Goal: Find specific page/section: Find specific page/section

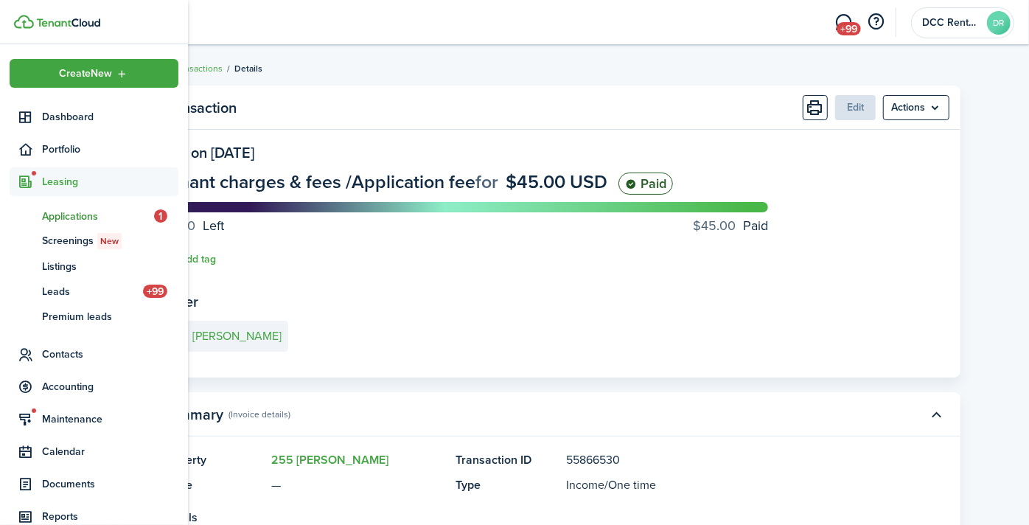
click at [74, 209] on span "Applications" at bounding box center [98, 216] width 112 height 15
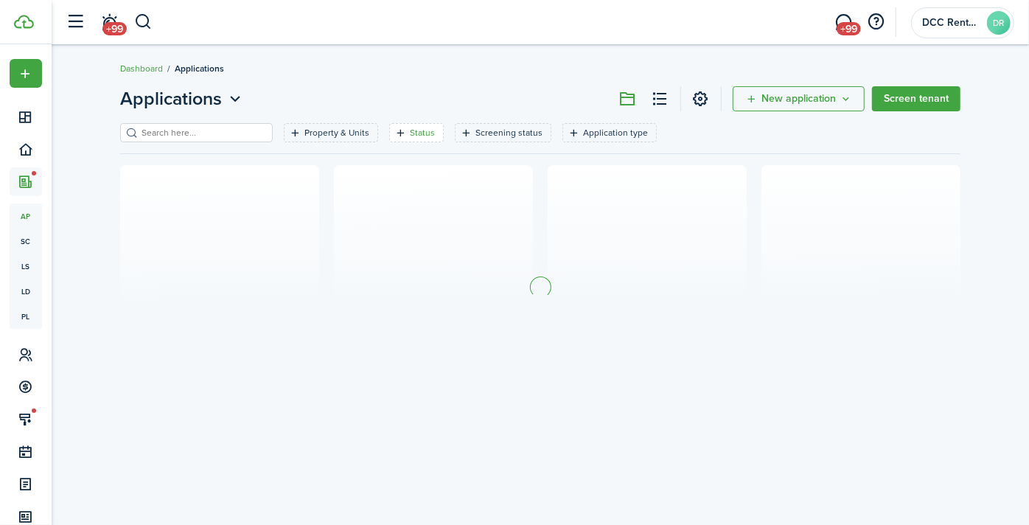
click at [410, 133] on filter-tag-label "Status" at bounding box center [422, 132] width 25 height 13
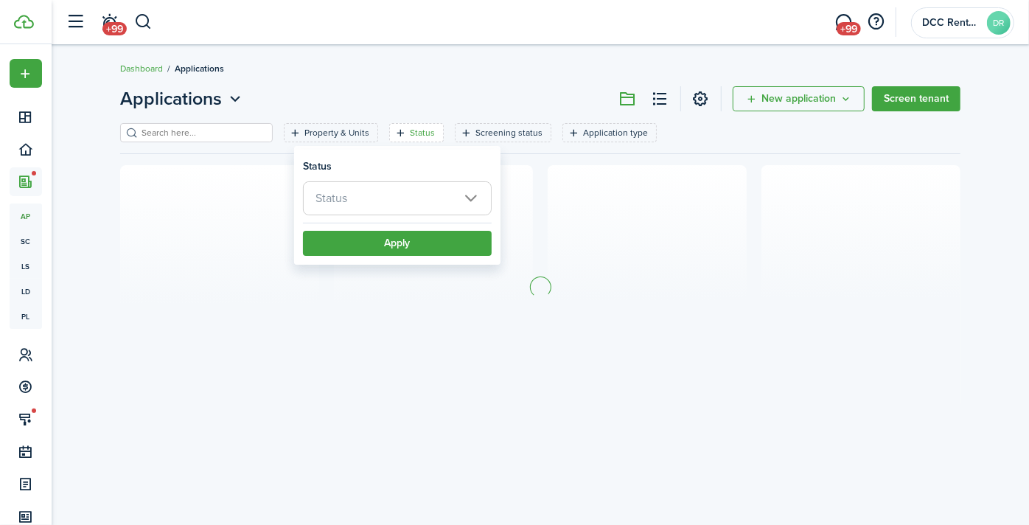
click at [376, 193] on span "Status" at bounding box center [397, 198] width 187 height 32
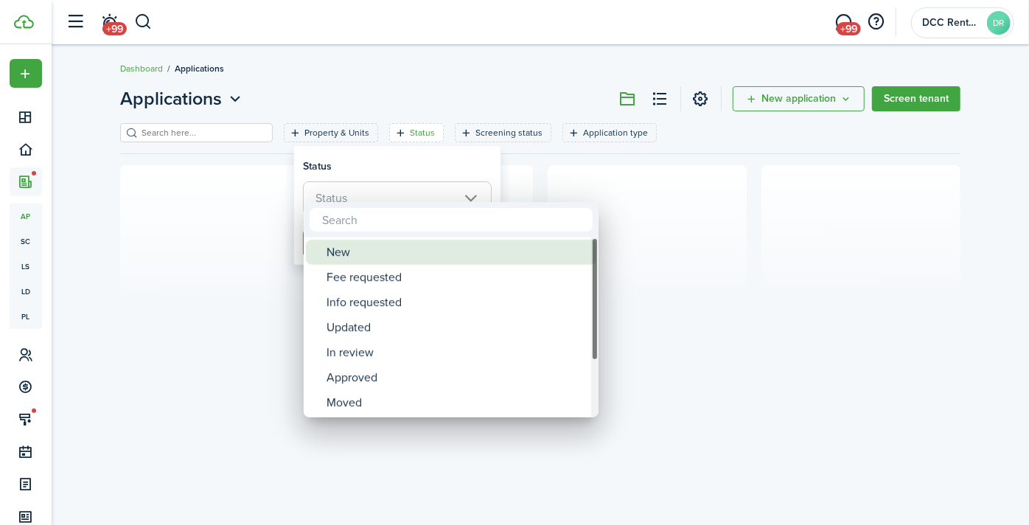
click at [362, 254] on div "New" at bounding box center [456, 251] width 261 height 25
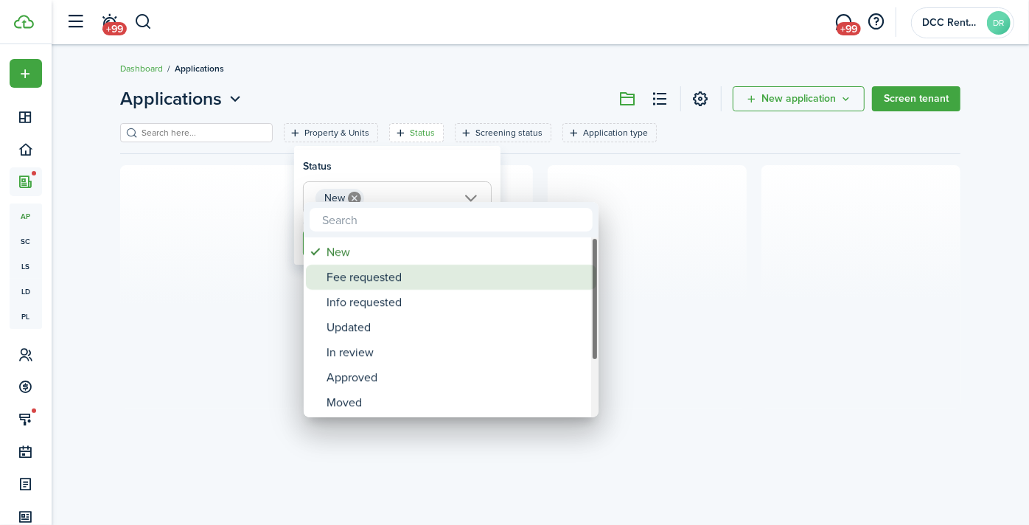
click at [362, 284] on div "Fee requested" at bounding box center [456, 276] width 261 height 25
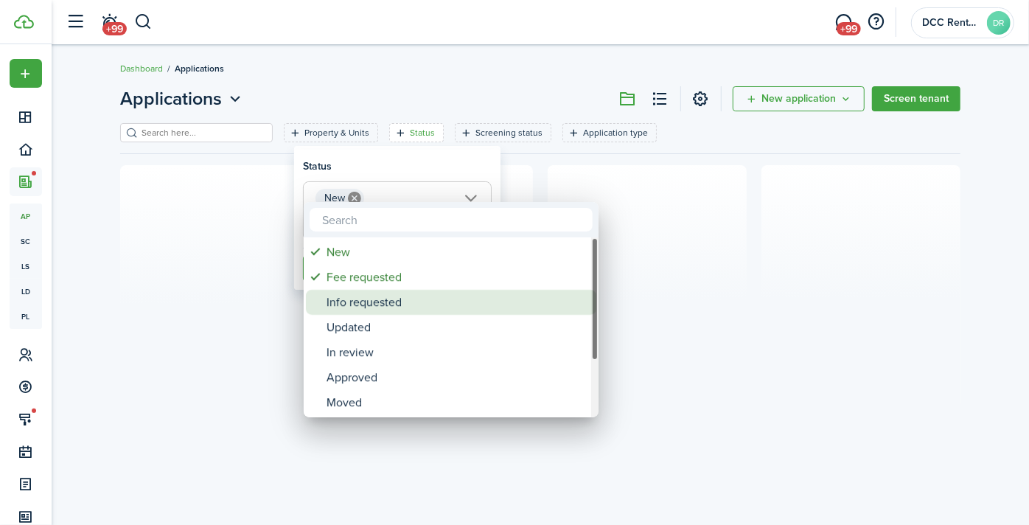
click at [360, 307] on div "Info requested" at bounding box center [456, 302] width 261 height 25
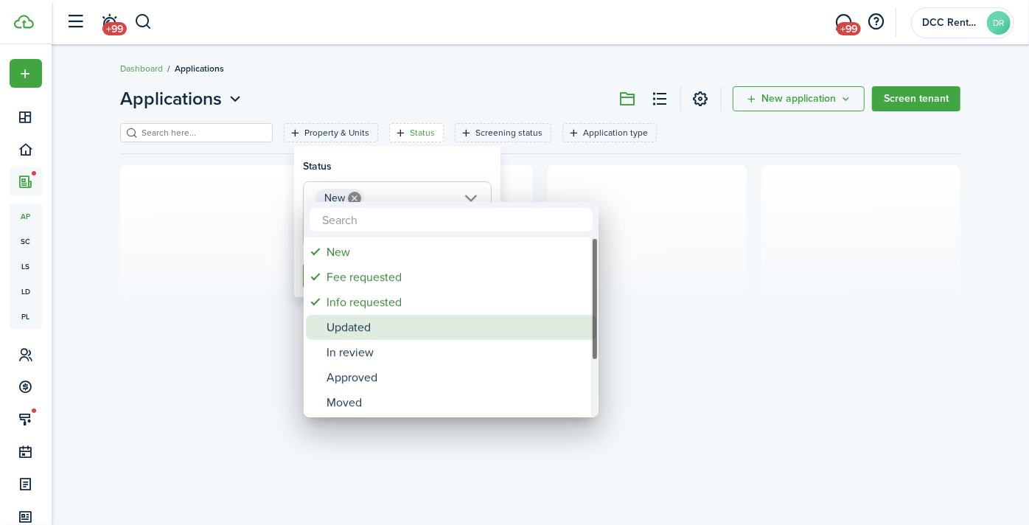
click at [354, 332] on div "Updated" at bounding box center [456, 327] width 261 height 25
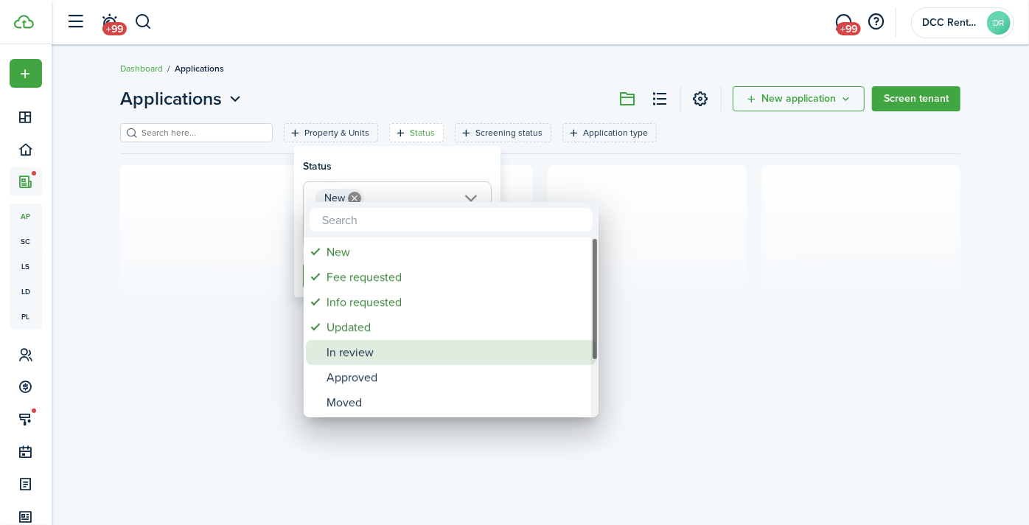
click at [354, 357] on div "In review" at bounding box center [456, 352] width 261 height 25
type input "New, Fee requested, Info requested, Updated, In review"
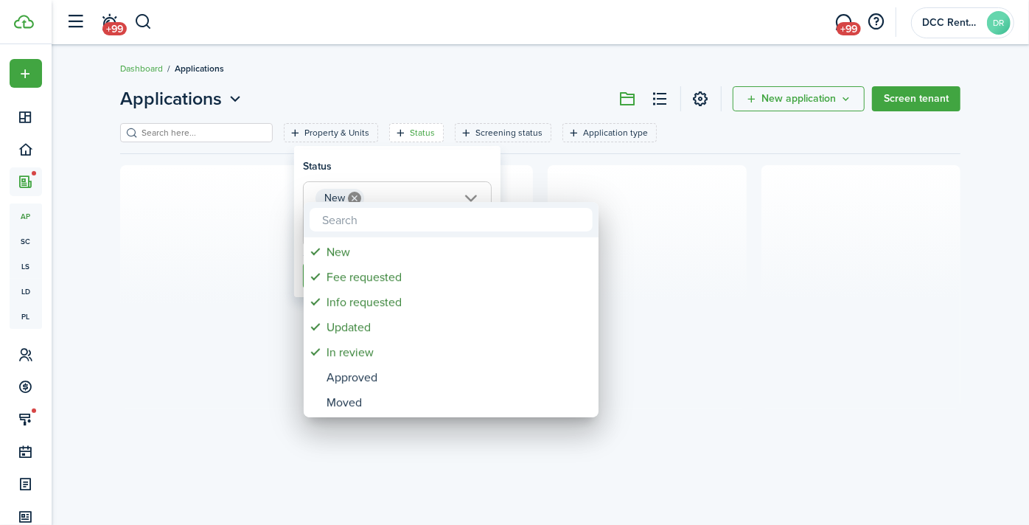
click at [437, 66] on div at bounding box center [514, 262] width 1264 height 760
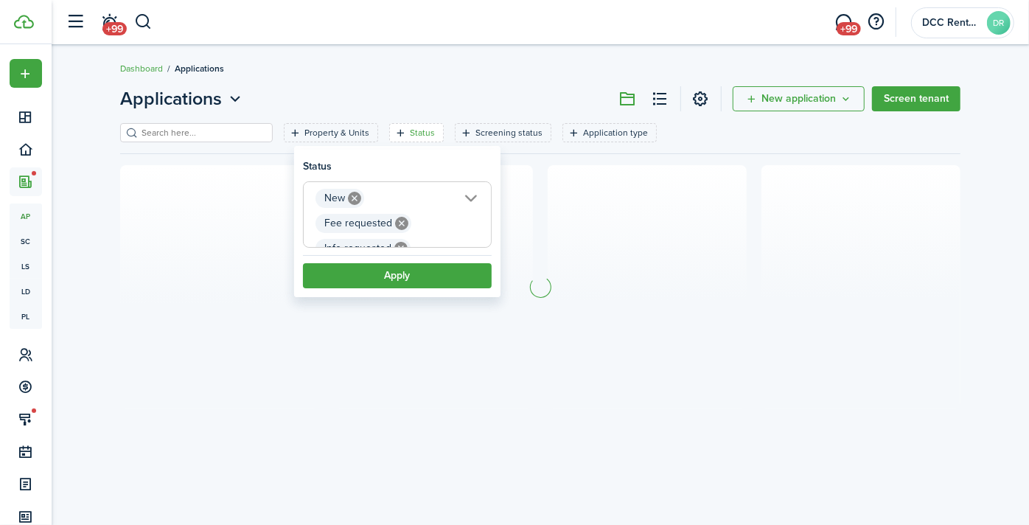
scroll to position [0, 126]
click at [399, 267] on button "Apply" at bounding box center [397, 275] width 189 height 25
